Goal: Task Accomplishment & Management: Use online tool/utility

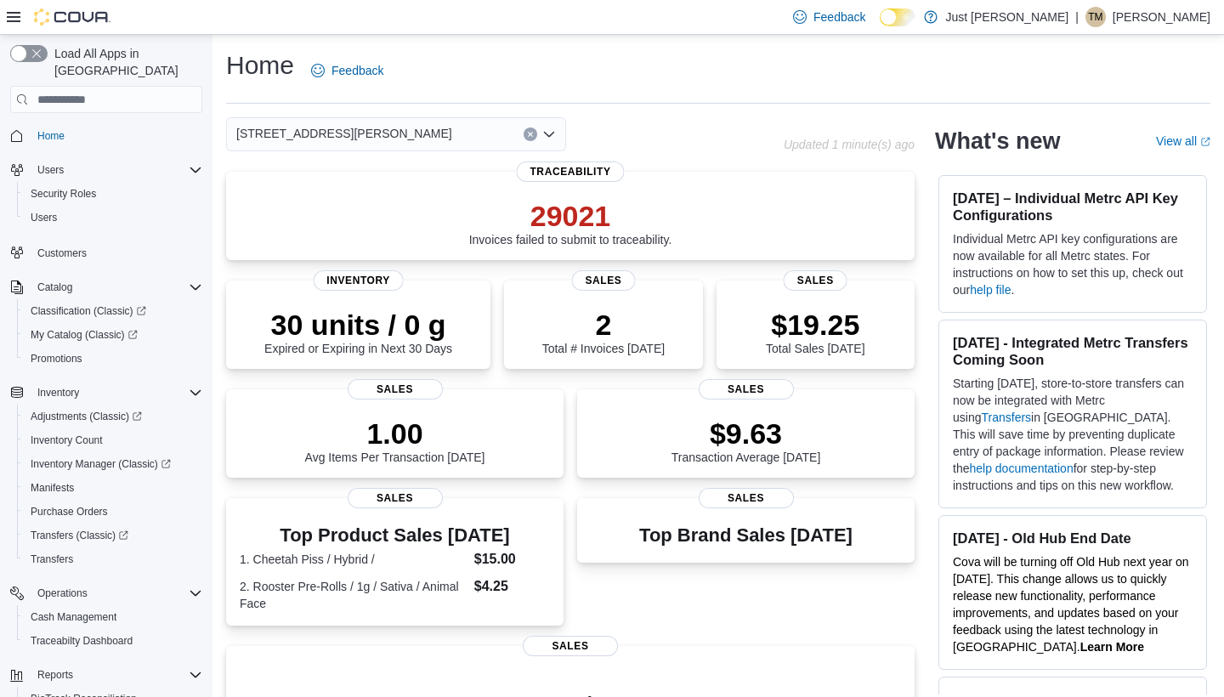
click at [554, 138] on icon "Open list of options" at bounding box center [549, 134] width 14 height 14
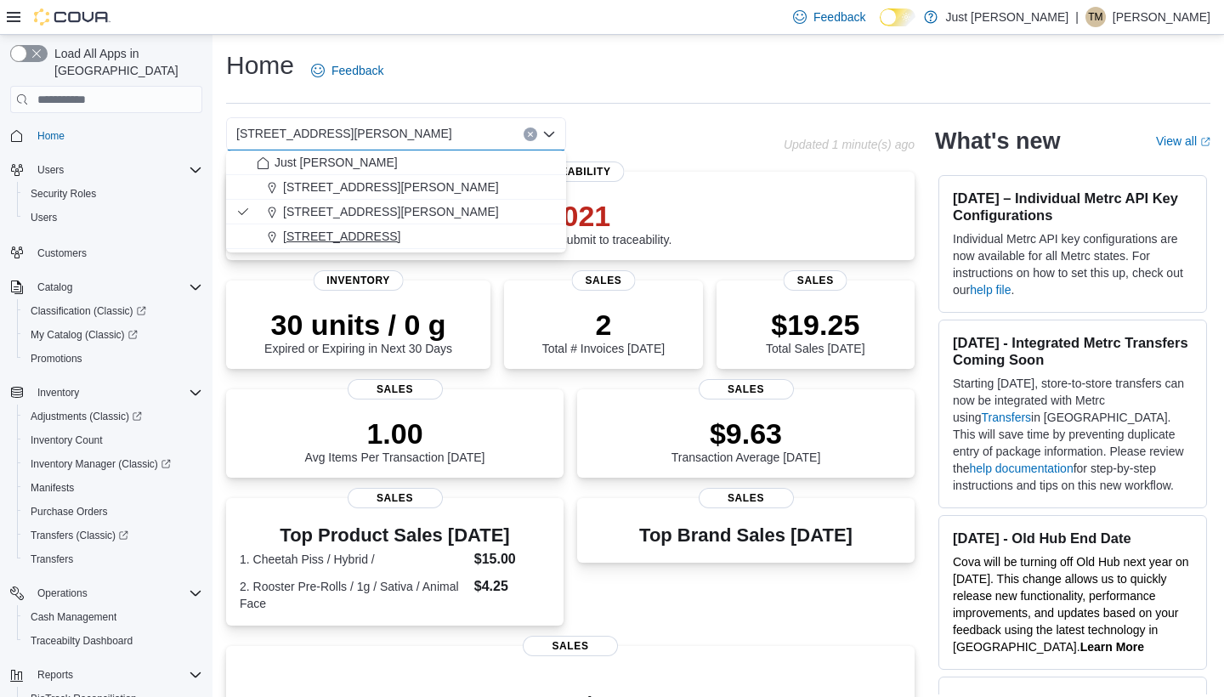
click at [400, 238] on span "300 San Mateo Boulevard" at bounding box center [341, 236] width 117 height 17
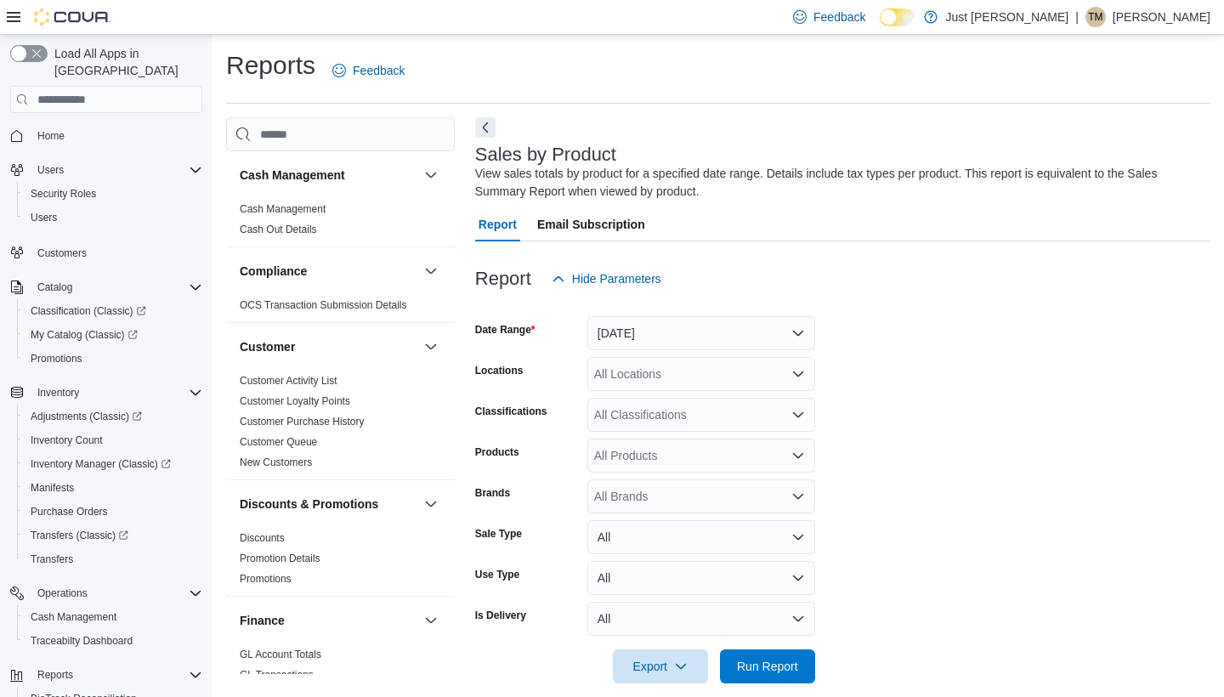
scroll to position [20, 0]
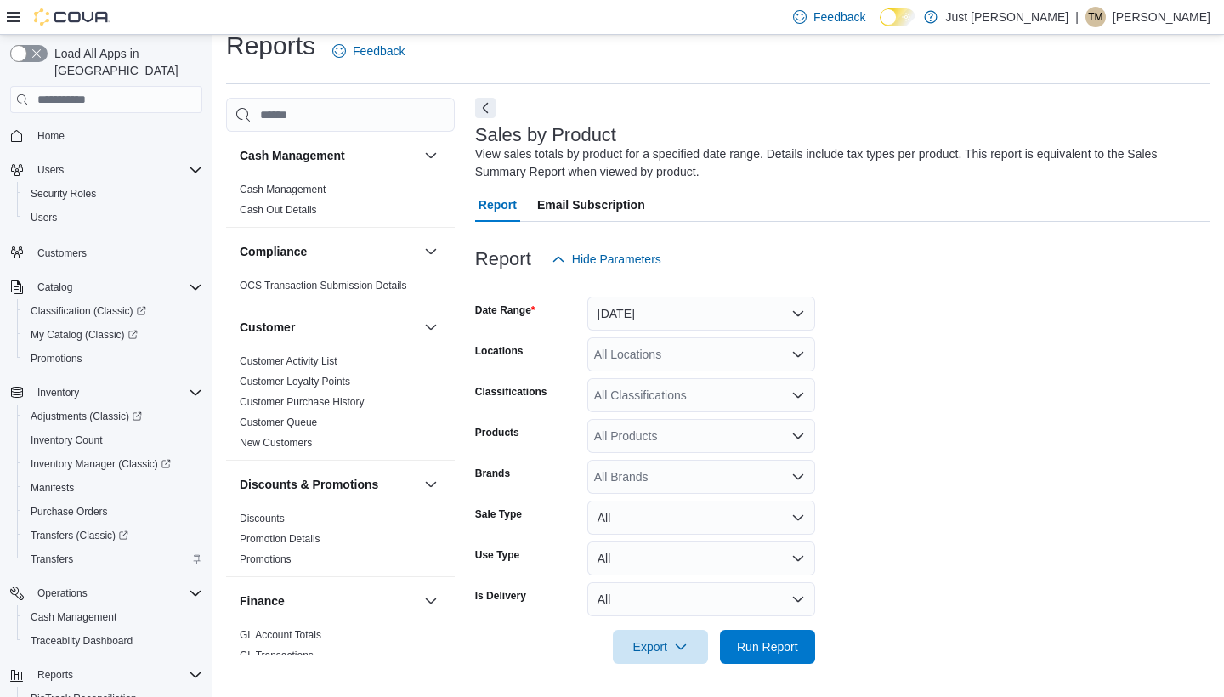
click at [65, 552] on span "Transfers" at bounding box center [52, 559] width 42 height 14
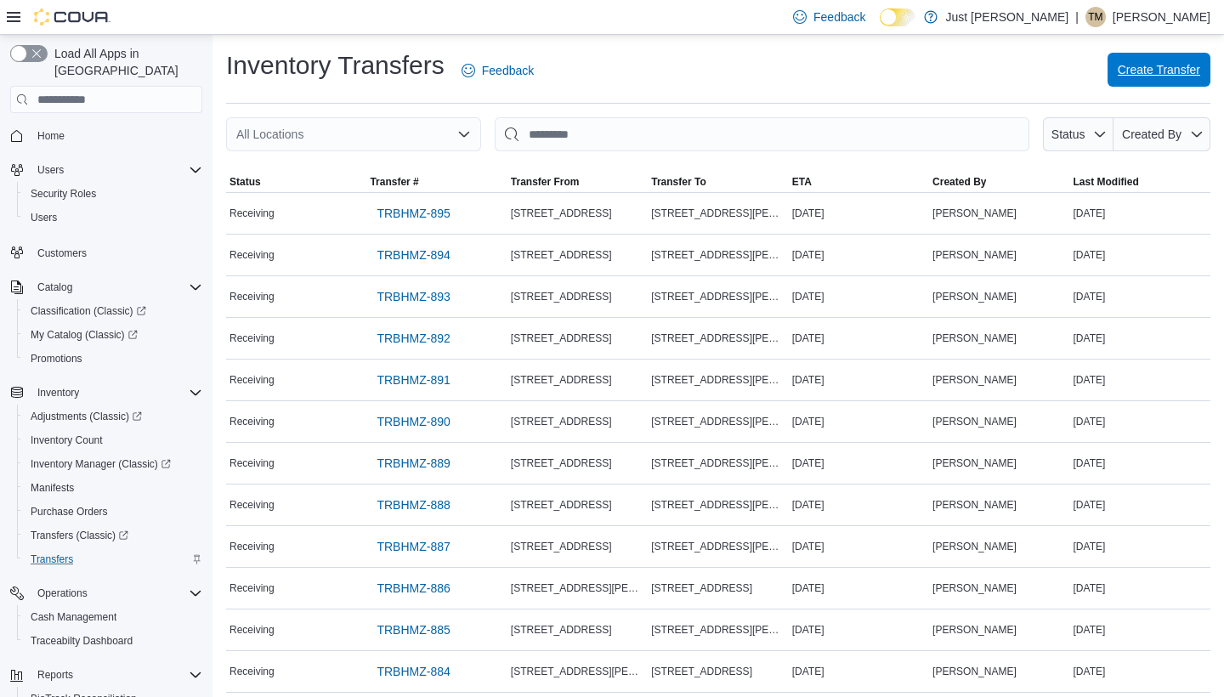
click at [1161, 71] on span "Create Transfer" at bounding box center [1158, 69] width 82 height 17
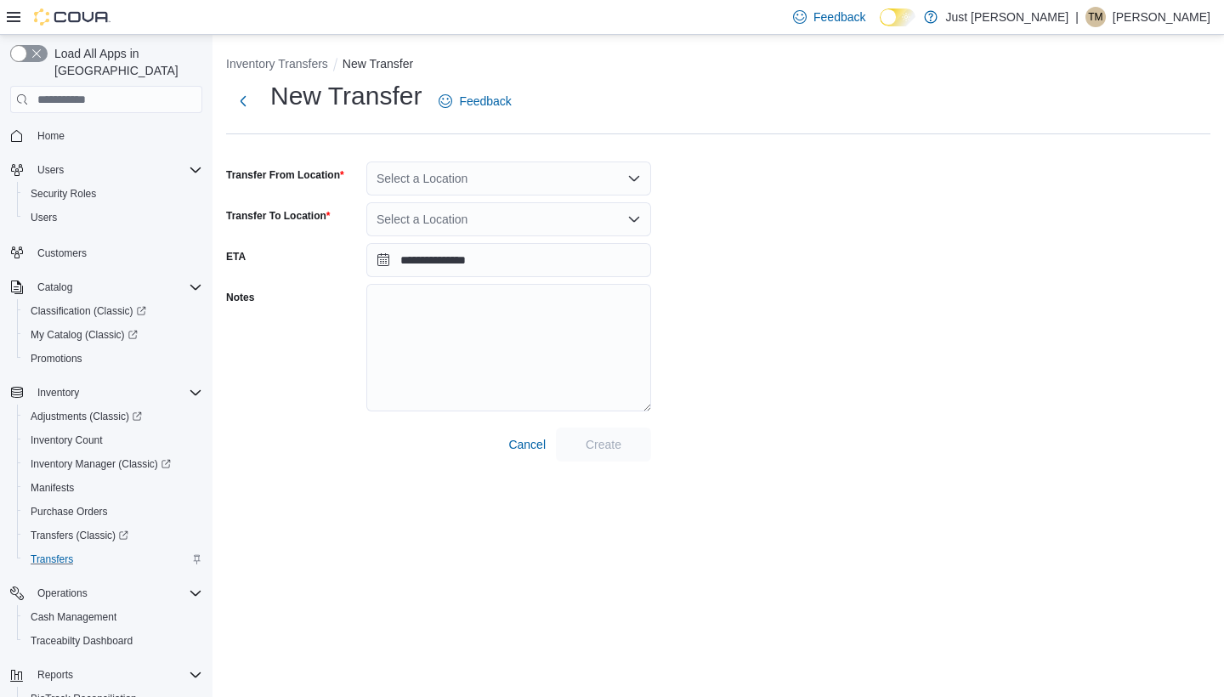
click at [634, 177] on icon "Open list of options" at bounding box center [634, 179] width 14 height 14
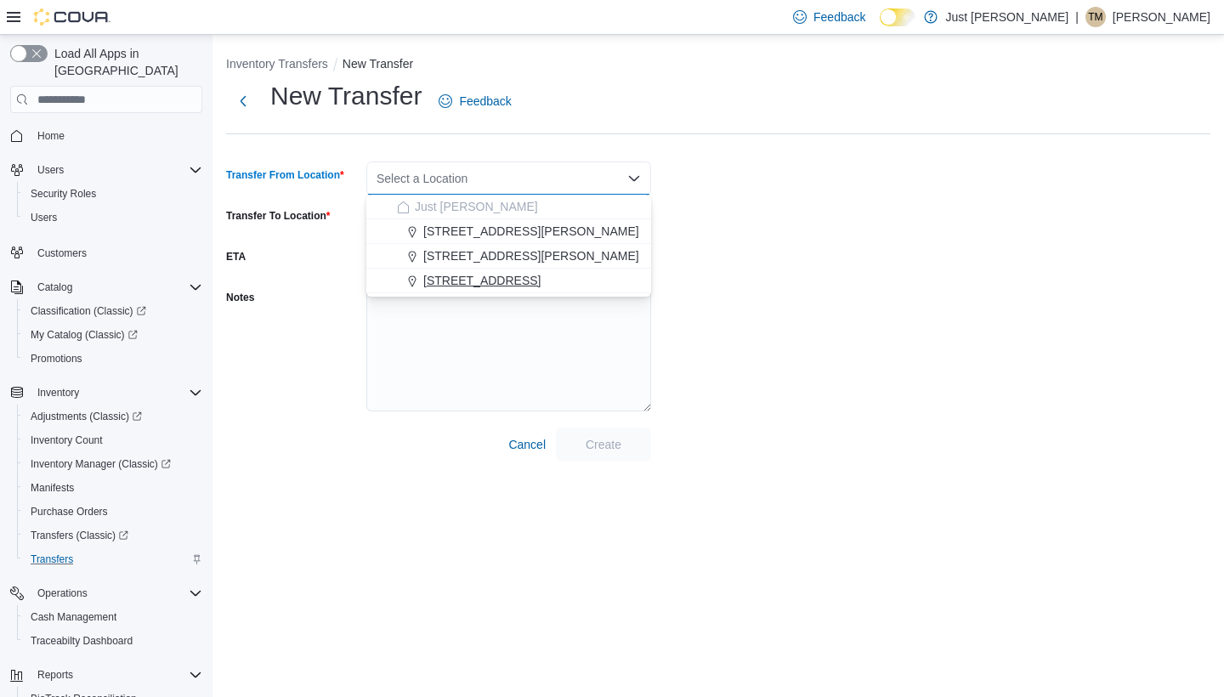
click at [476, 286] on span "300 San Mateo Boulevard" at bounding box center [481, 280] width 117 height 17
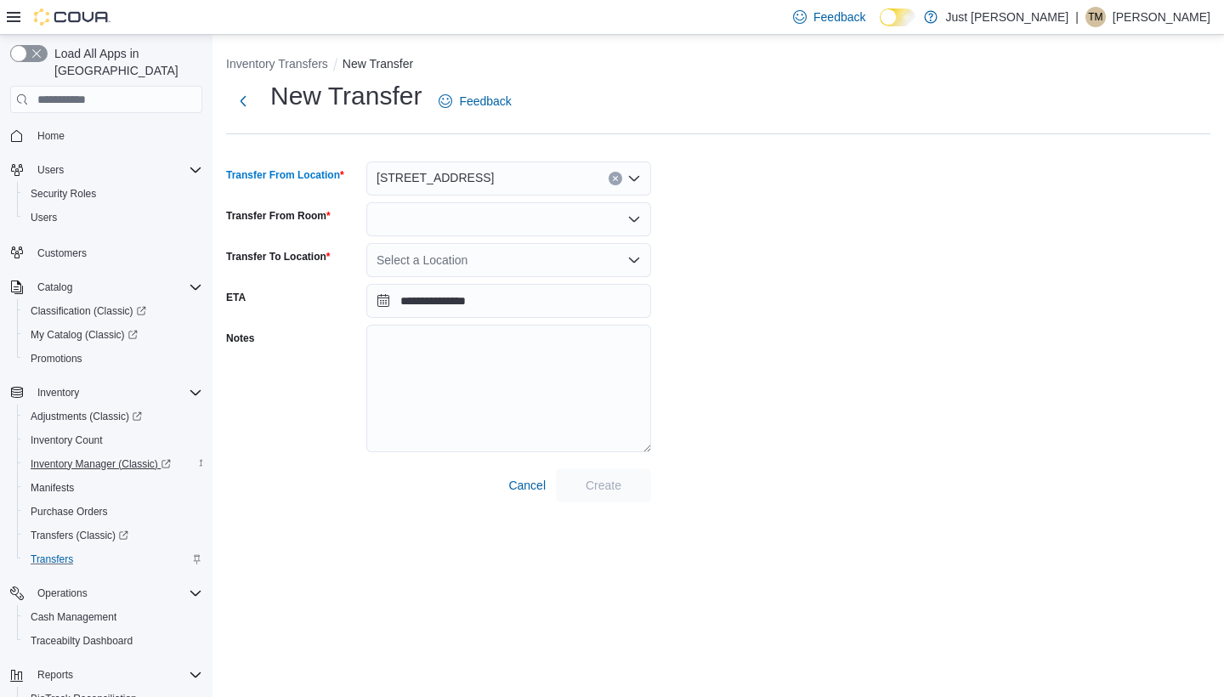
click at [108, 457] on span "Inventory Manager (Classic)" at bounding box center [101, 464] width 140 height 14
